Goal: Book appointment/travel/reservation

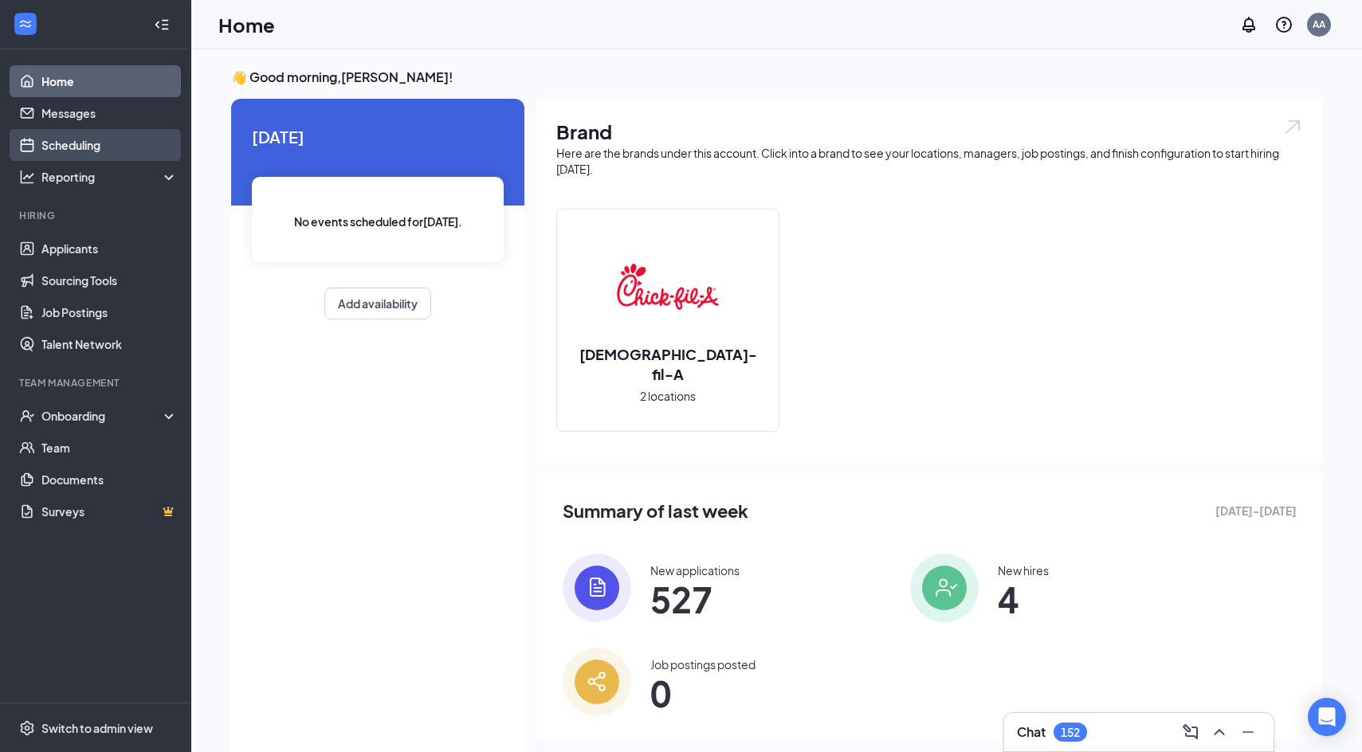
click at [76, 155] on link "Scheduling" at bounding box center [109, 145] width 136 height 32
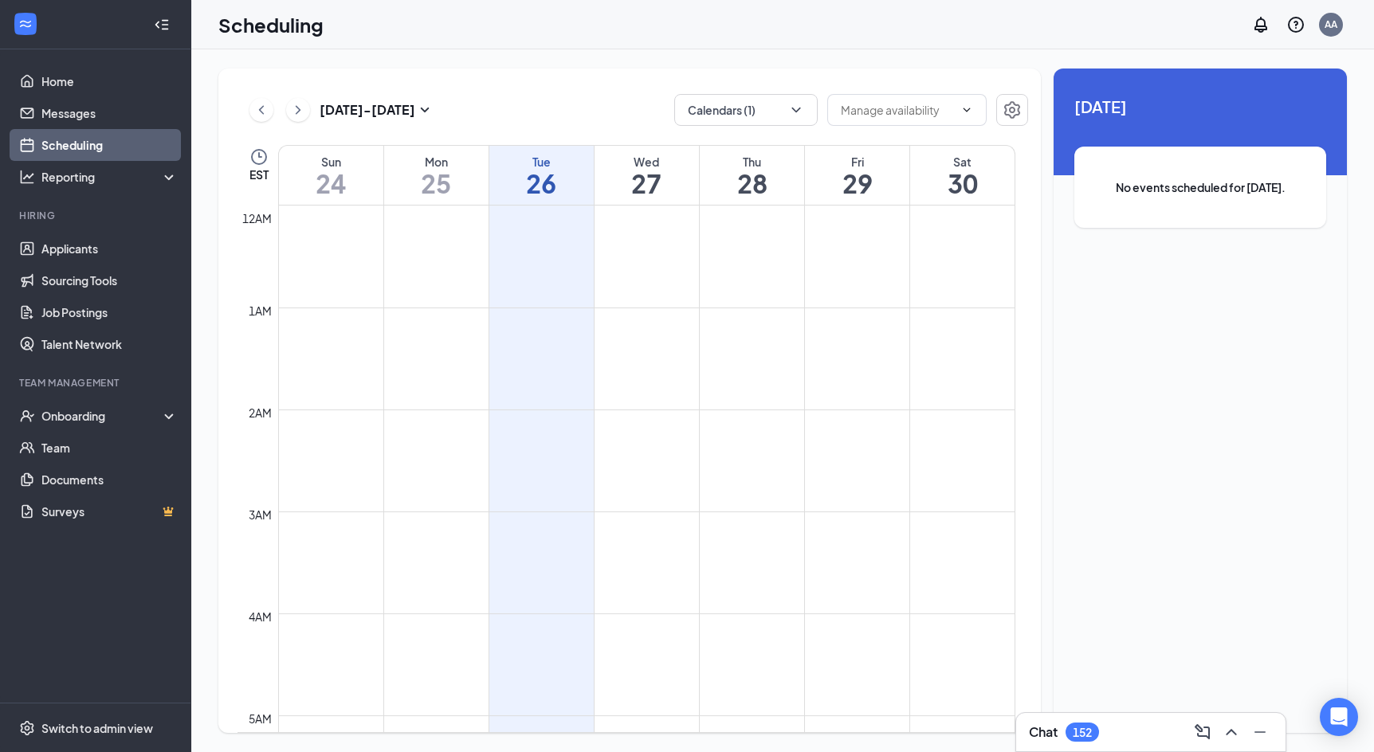
click at [605, 111] on div "[DATE] - [DATE] Calendars (1)" at bounding box center [632, 110] width 790 height 32
click at [727, 108] on button "Calendars (1)" at bounding box center [745, 110] width 143 height 32
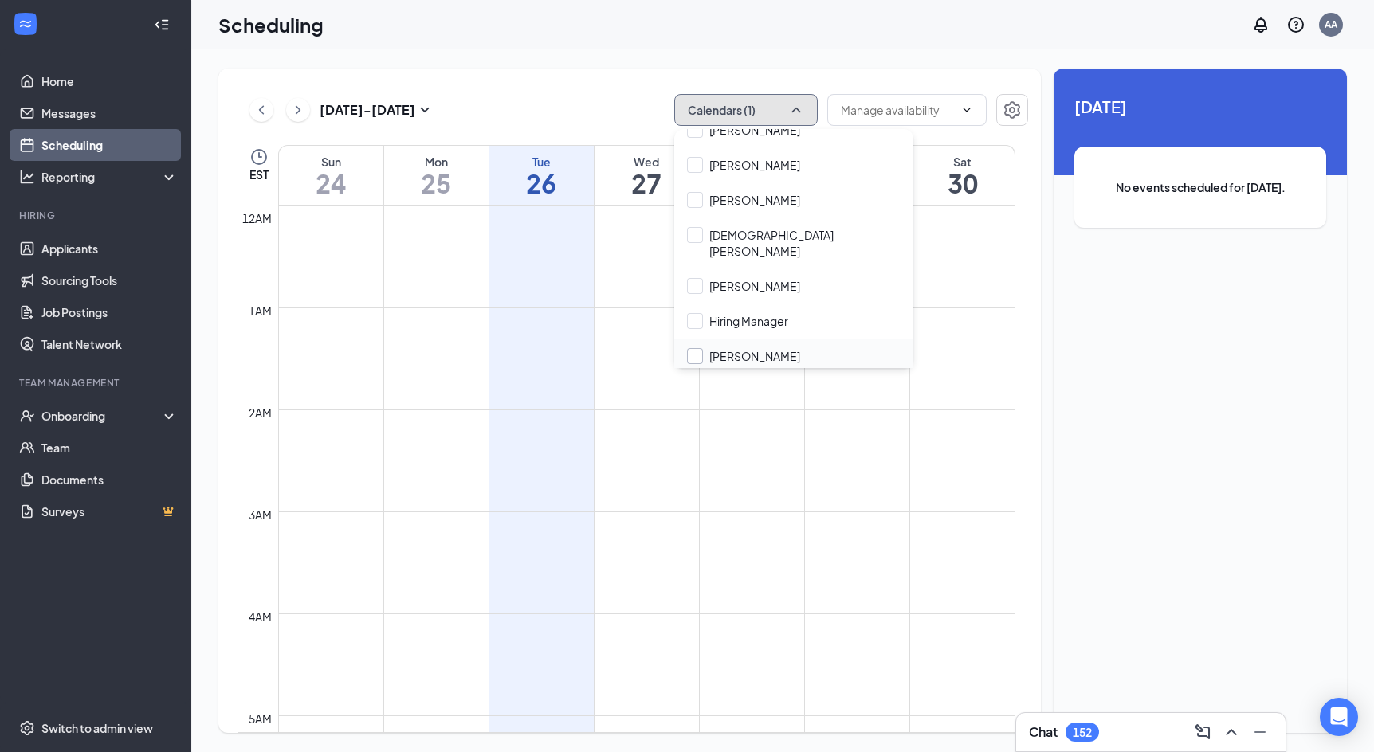
scroll to position [159, 0]
click at [749, 311] on input "Hiring Manager" at bounding box center [737, 319] width 101 height 16
checkbox input "true"
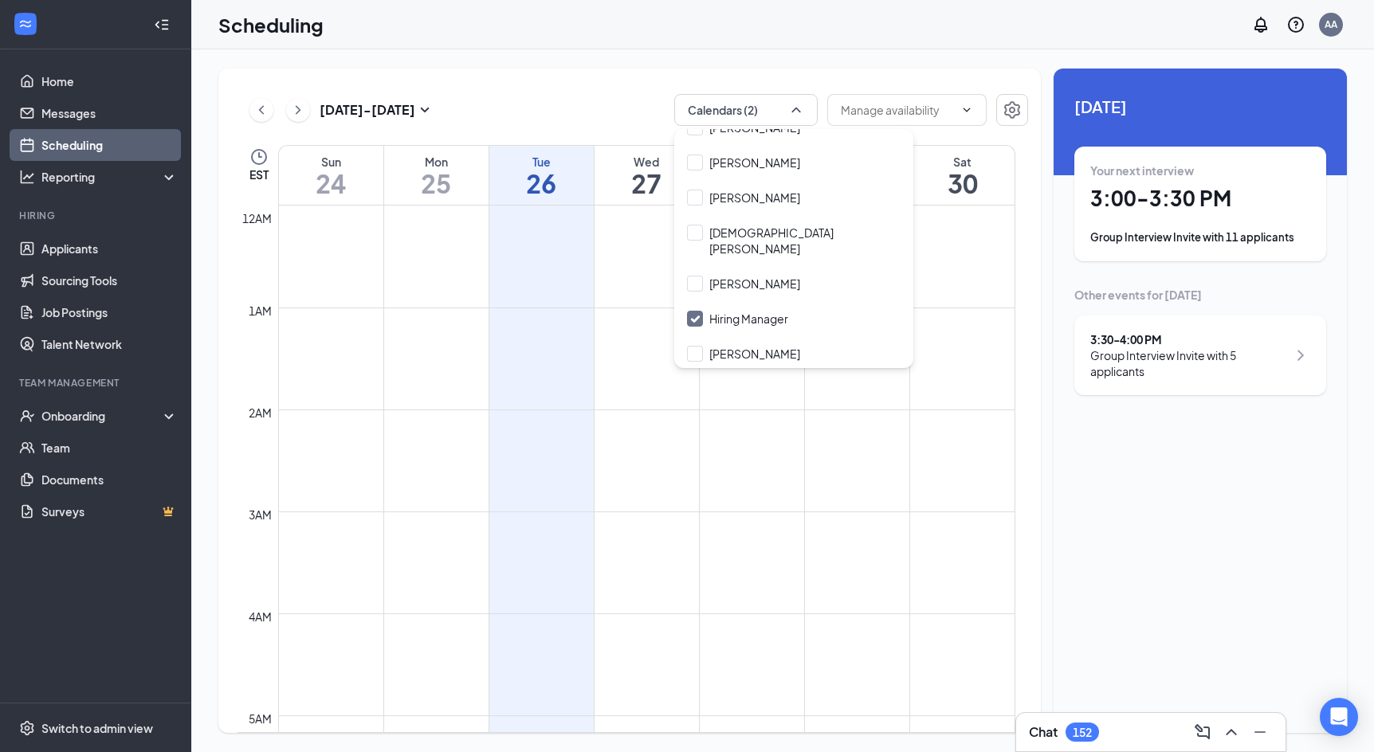
click at [677, 72] on div "[DATE] - [DATE] Calendars (2) EST Sun 24 Mon 25 Tue 26 Wed 27 Thu 28 Fri 29 Sat…" at bounding box center [629, 401] width 822 height 664
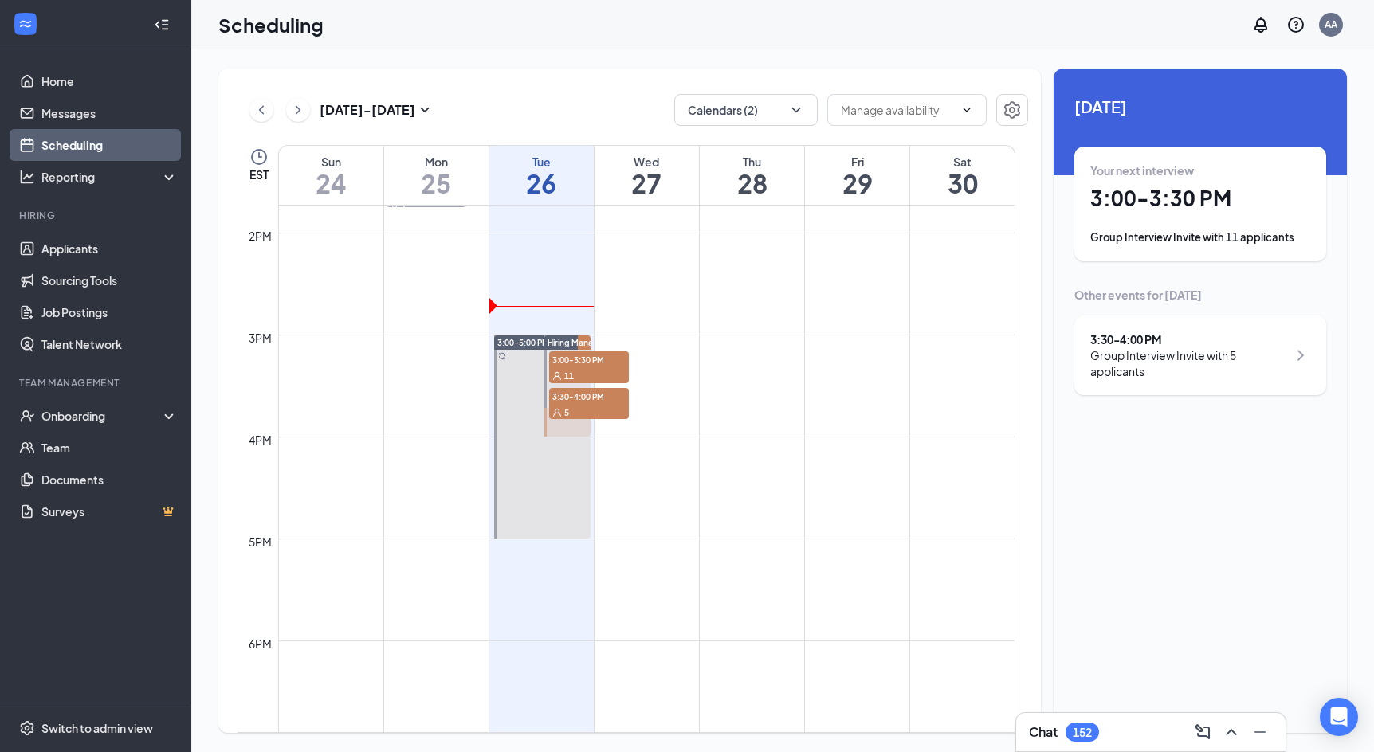
scroll to position [1434, 0]
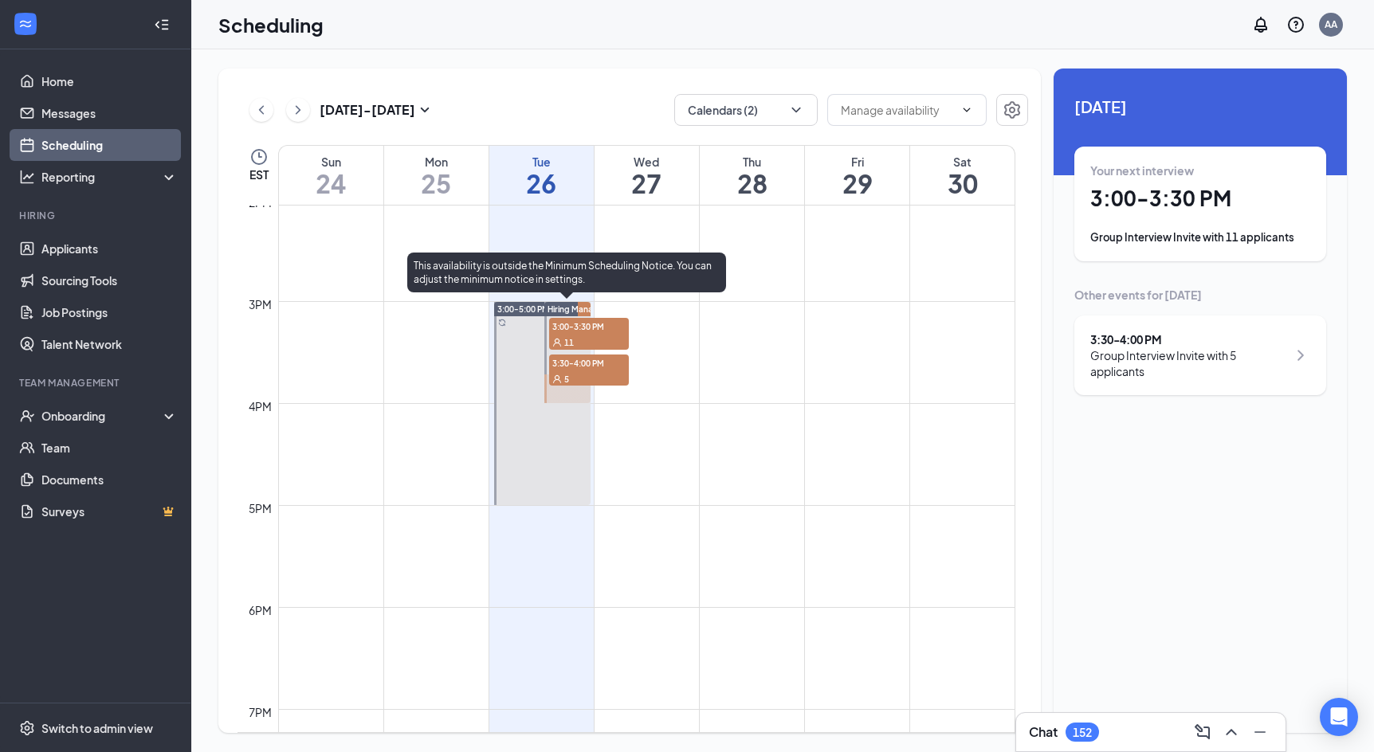
click at [599, 335] on div "11" at bounding box center [589, 342] width 80 height 16
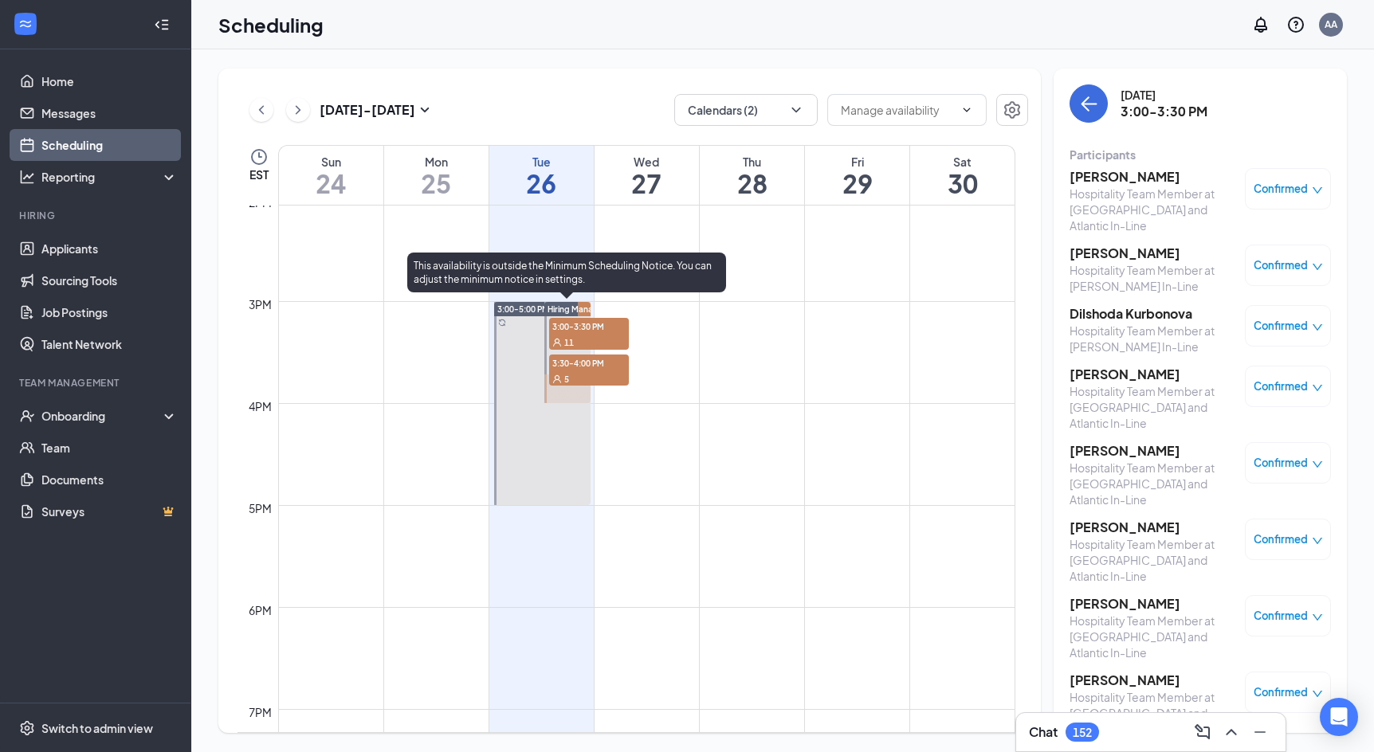
click at [572, 377] on div "5" at bounding box center [589, 378] width 80 height 16
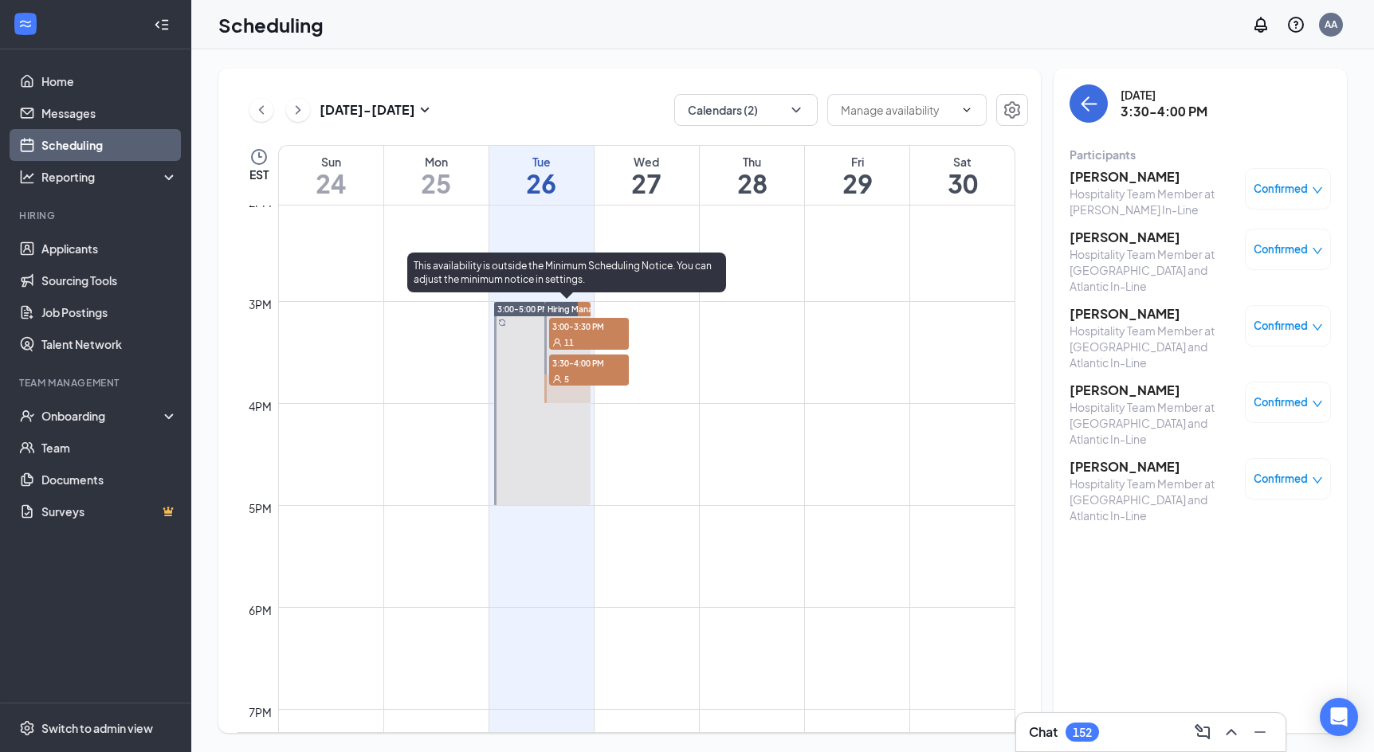
click at [583, 321] on span "3:00-3:30 PM" at bounding box center [589, 326] width 80 height 16
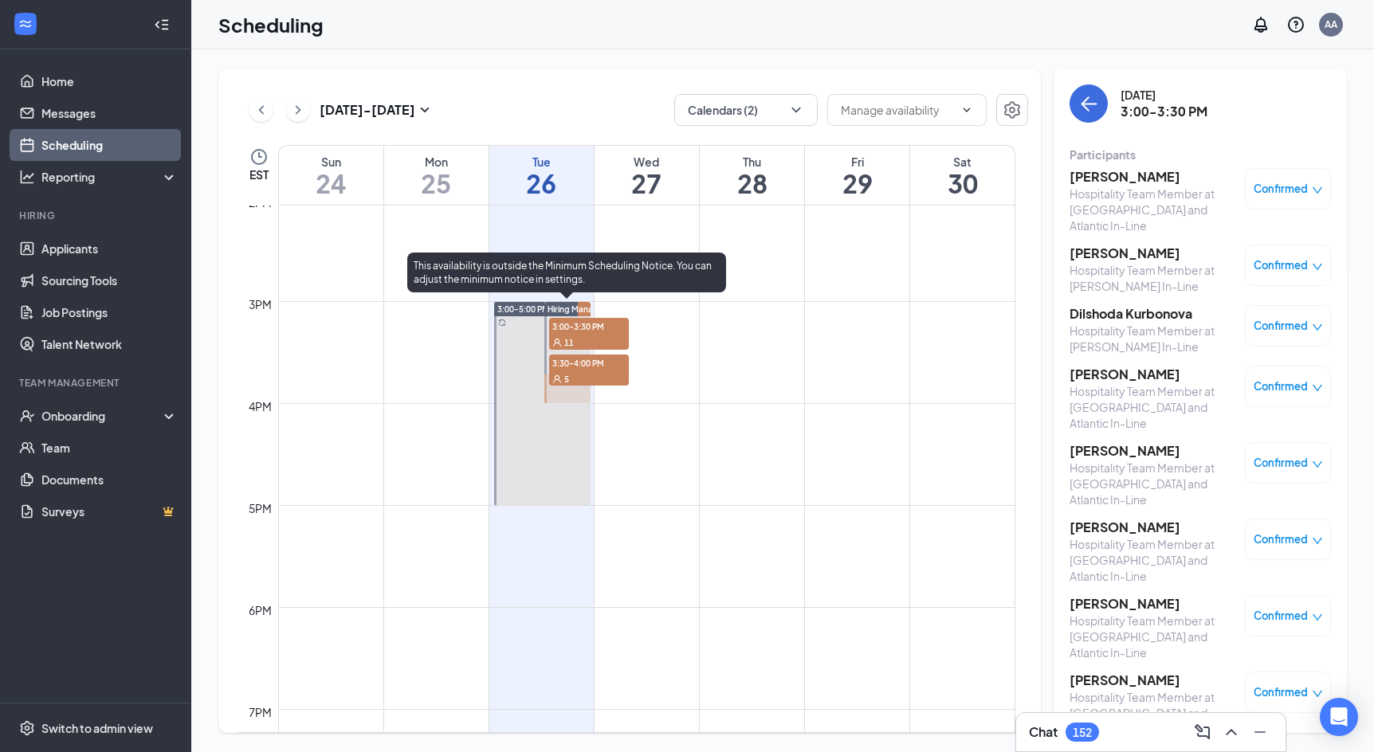
click at [589, 385] on div "5" at bounding box center [589, 378] width 80 height 16
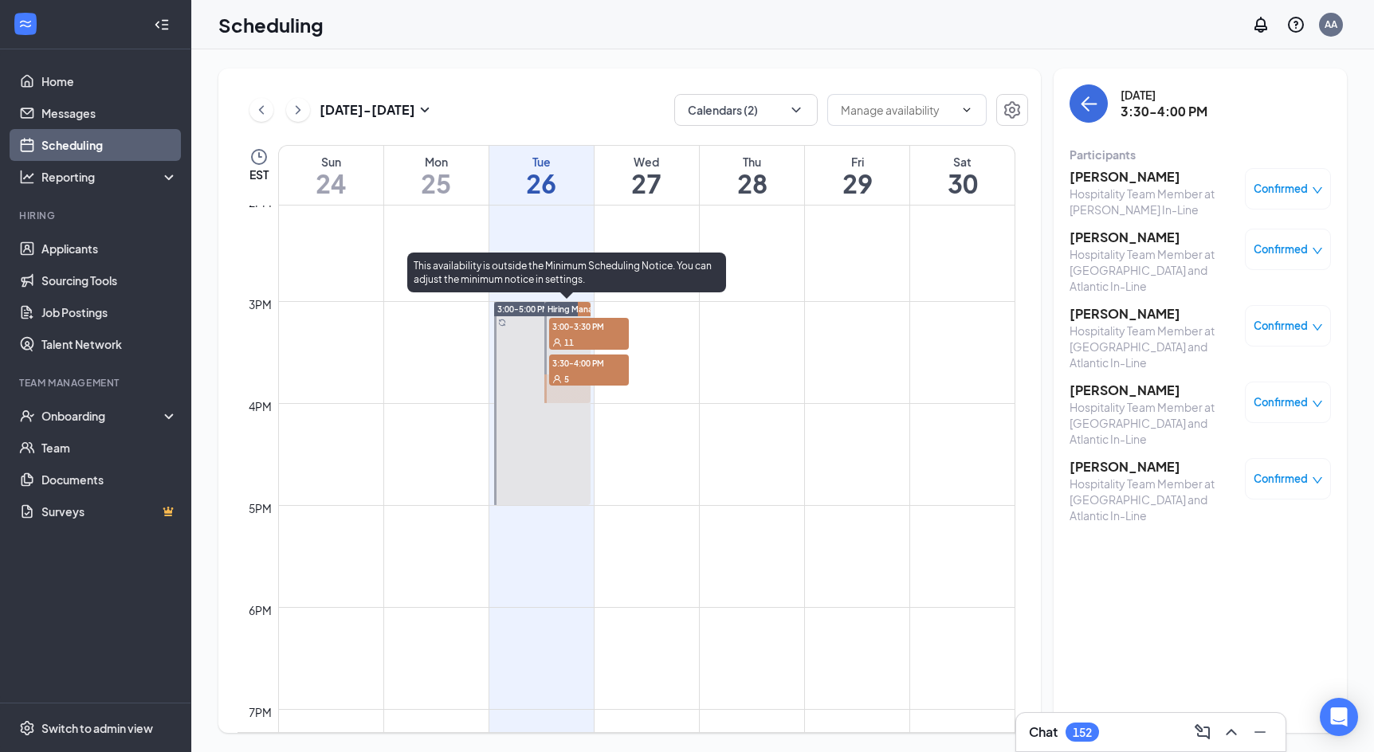
click at [574, 327] on span "3:00-3:30 PM" at bounding box center [589, 326] width 80 height 16
